Goal: Task Accomplishment & Management: Use online tool/utility

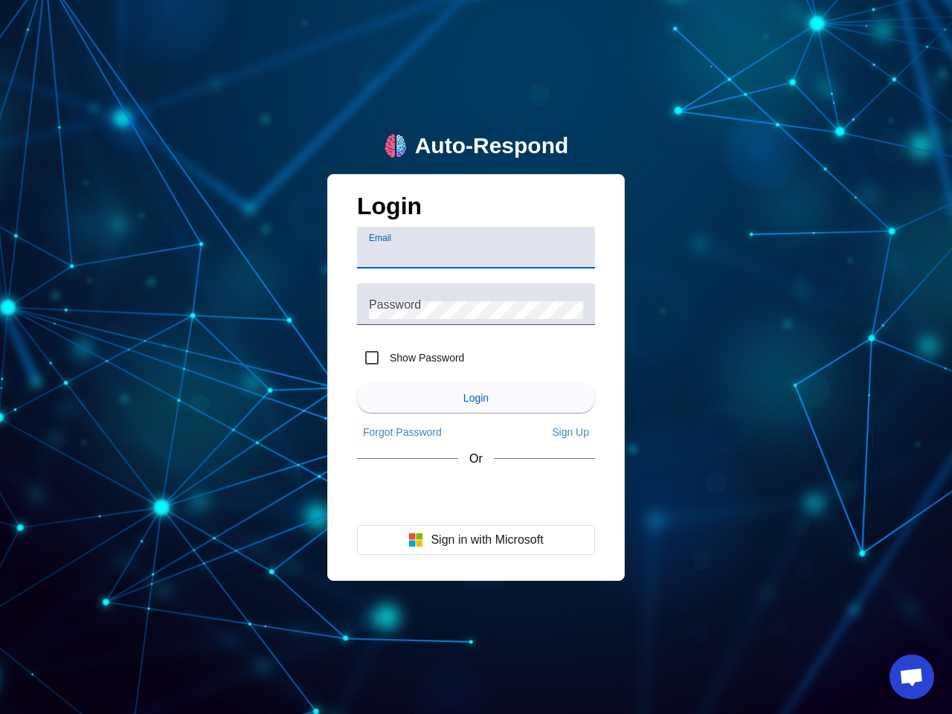
click at [476, 248] on input "Email" at bounding box center [476, 254] width 214 height 18
click at [411, 358] on label "Show Password" at bounding box center [425, 357] width 77 height 15
click at [387, 358] on input "Show Password" at bounding box center [372, 358] width 30 height 30
click at [372, 358] on input "Show Password" at bounding box center [372, 358] width 30 height 30
checkbox input "false"
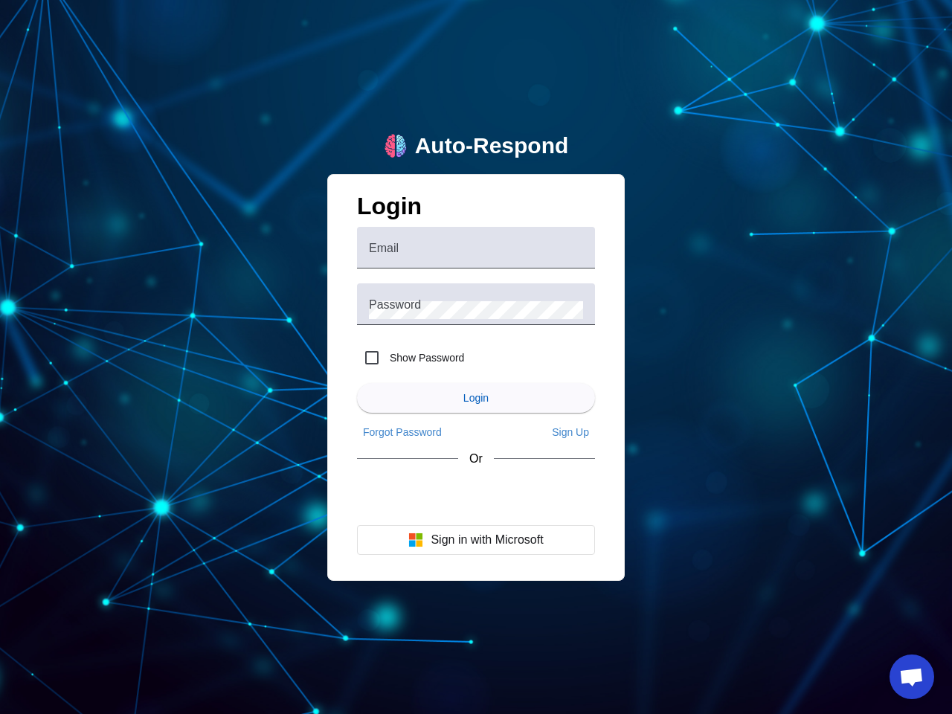
click at [476, 398] on span "Login" at bounding box center [476, 398] width 25 height 12
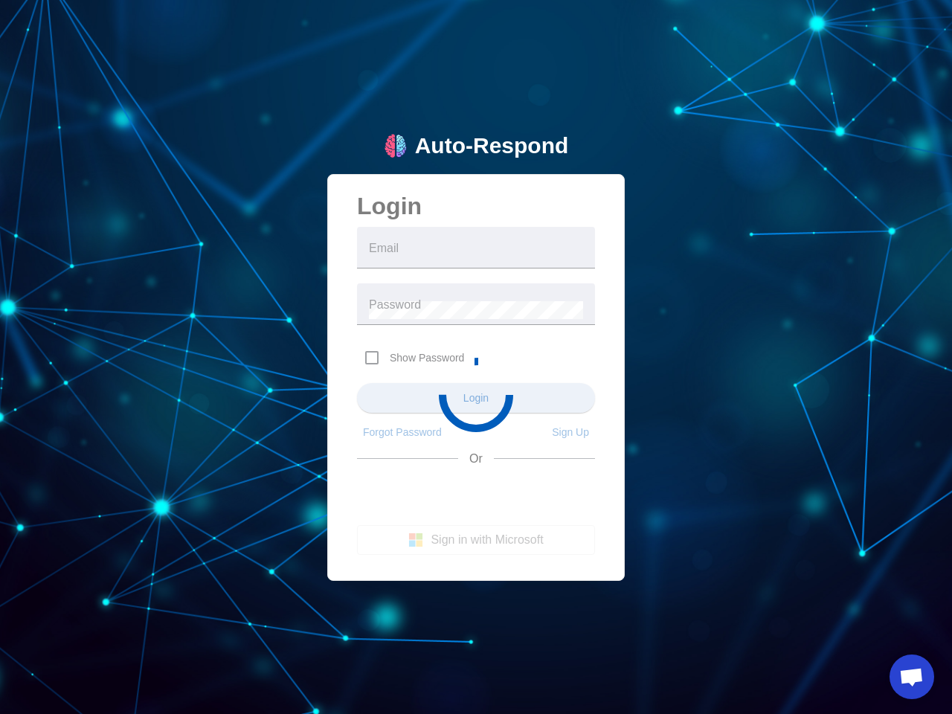
click at [403, 432] on app-main-login "Auto-Respond Login Email Password Show Password Login Forgot Password Sign Up O…" at bounding box center [476, 357] width 952 height 714
click at [571, 432] on app-main-login "Auto-Respond Login Email Password Show Password Login Forgot Password Sign Up O…" at bounding box center [476, 357] width 952 height 714
click at [476, 540] on app-main-login "Auto-Respond Login Email Password Show Password Login Forgot Password Sign Up O…" at bounding box center [476, 357] width 952 height 714
click at [912, 677] on span "Open chat" at bounding box center [912, 678] width 25 height 21
